Goal: Information Seeking & Learning: Learn about a topic

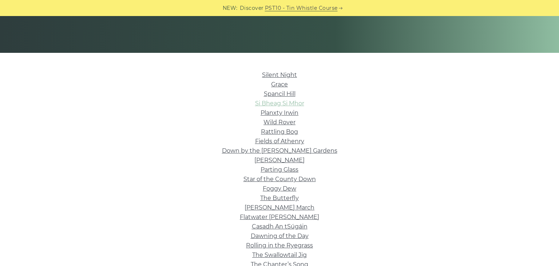
scroll to position [139, 0]
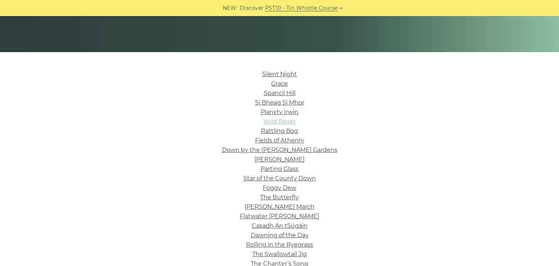
click at [294, 122] on link "Wild Rover" at bounding box center [280, 121] width 32 height 7
click at [279, 122] on link "Wild Rover" at bounding box center [280, 121] width 32 height 7
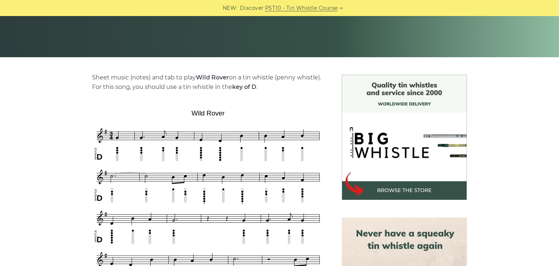
scroll to position [134, 0]
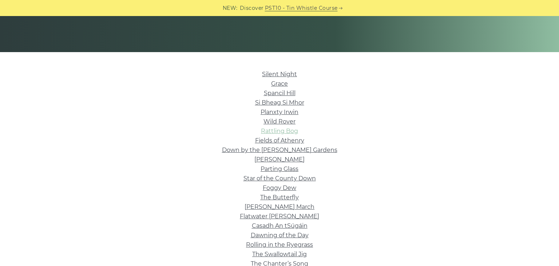
click at [271, 130] on link "Rattling Bog" at bounding box center [279, 130] width 37 height 7
click at [289, 121] on link "Wild Rover" at bounding box center [280, 121] width 32 height 7
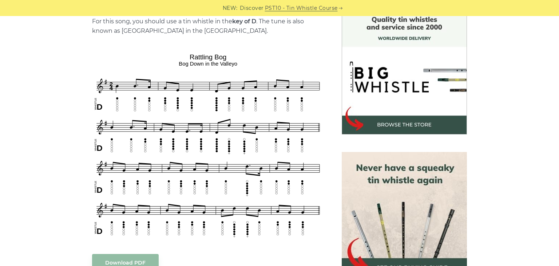
scroll to position [200, 0]
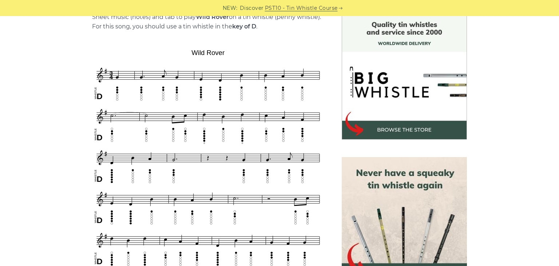
scroll to position [193, 0]
